Goal: Information Seeking & Learning: Understand process/instructions

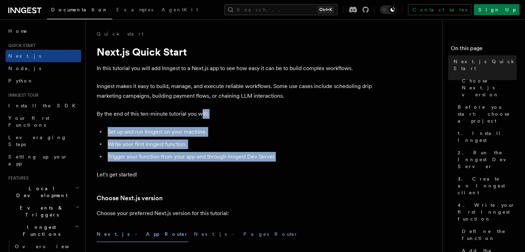
drag, startPoint x: 278, startPoint y: 154, endPoint x: 200, endPoint y: 114, distance: 87.3
click at [285, 145] on li "Write your first Inngest function." at bounding box center [239, 145] width 267 height 10
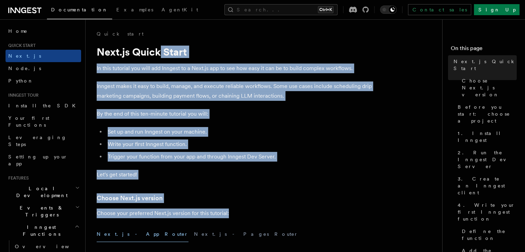
drag, startPoint x: 239, startPoint y: 210, endPoint x: 159, endPoint y: 41, distance: 187.0
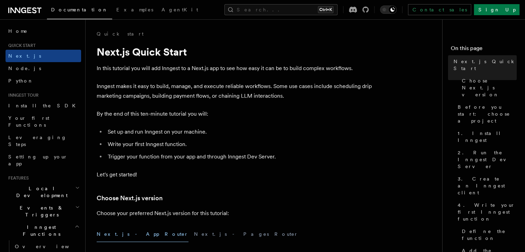
click at [166, 95] on p "Inngest makes it easy to build, manage, and execute reliable workflows. Some us…" at bounding box center [235, 91] width 276 height 19
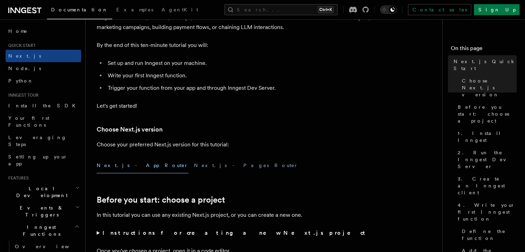
scroll to position [69, 0]
